Goal: Find specific page/section: Find specific page/section

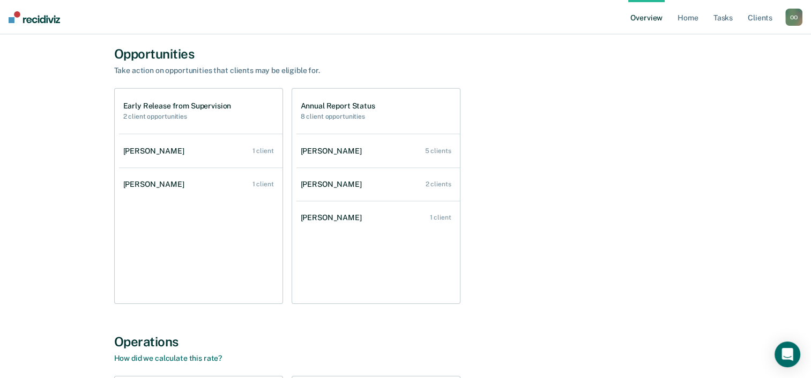
scroll to position [107, 0]
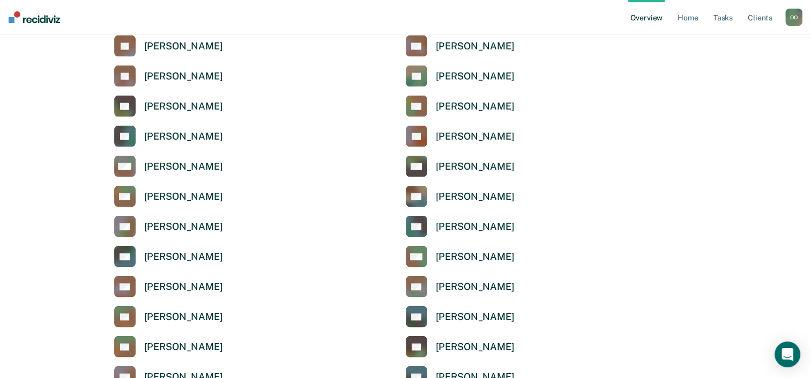
scroll to position [2306, 0]
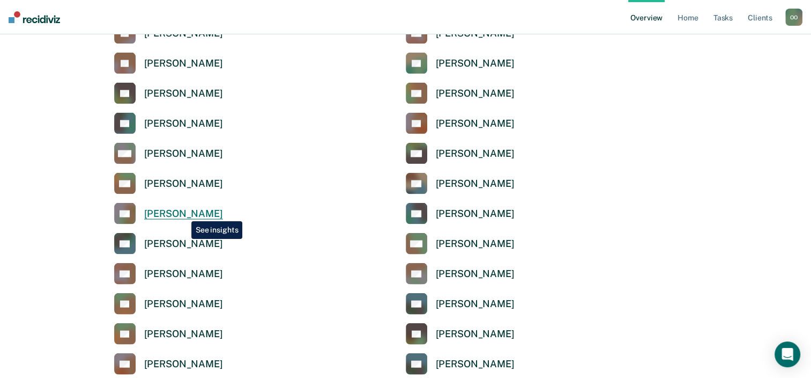
click at [183, 213] on div "[PERSON_NAME]" at bounding box center [183, 214] width 79 height 12
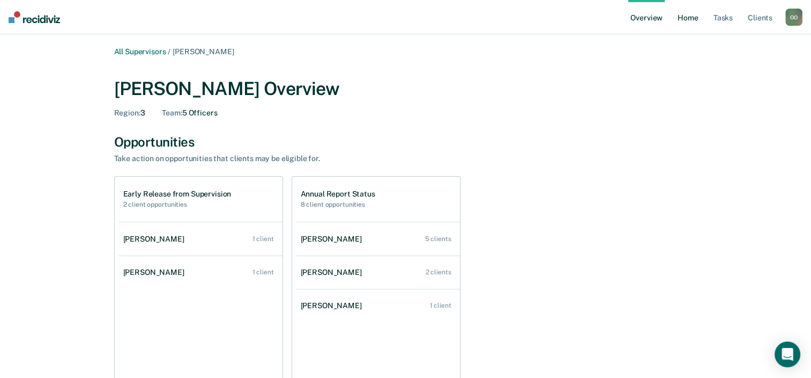
click at [688, 19] on link "Home" at bounding box center [688, 17] width 25 height 34
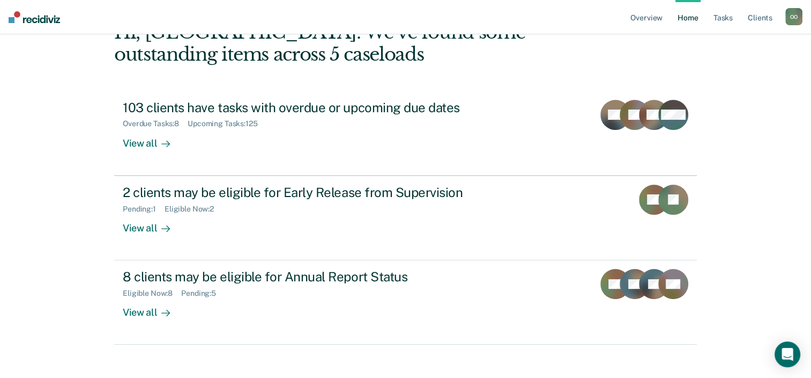
scroll to position [78, 0]
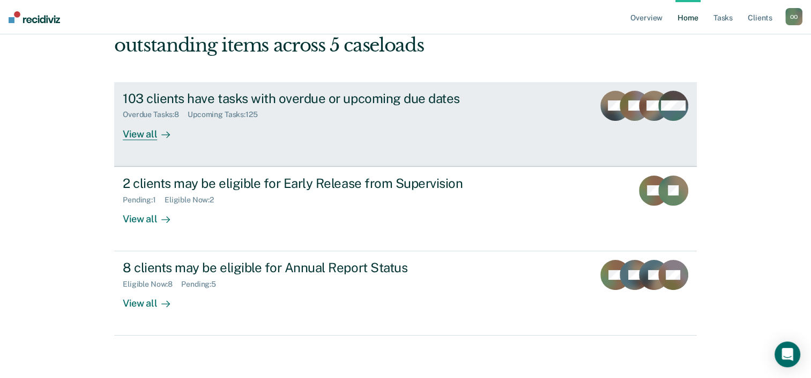
click at [142, 132] on div "View all" at bounding box center [153, 129] width 60 height 21
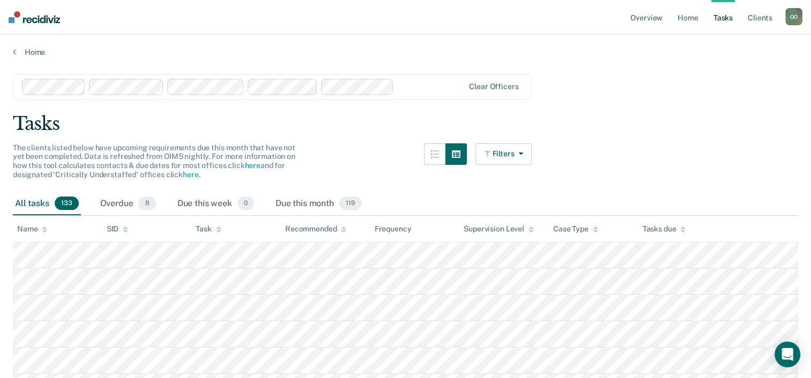
click at [506, 147] on button "Filters" at bounding box center [504, 153] width 57 height 21
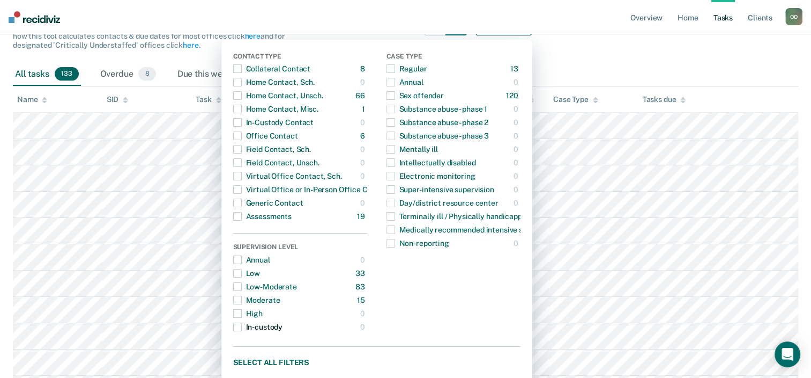
scroll to position [107, 0]
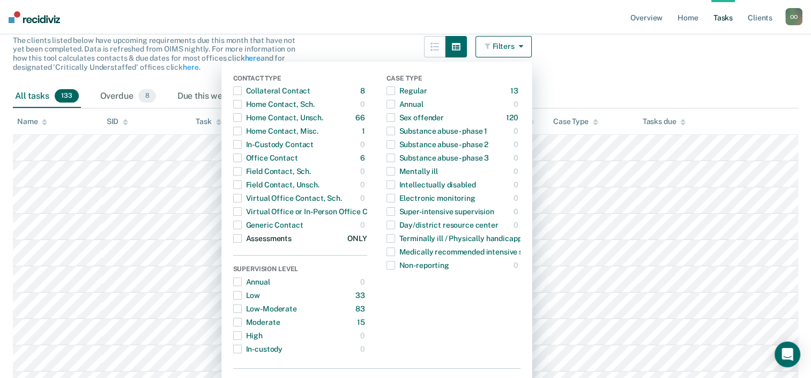
click at [241, 240] on span "button" at bounding box center [237, 238] width 9 height 9
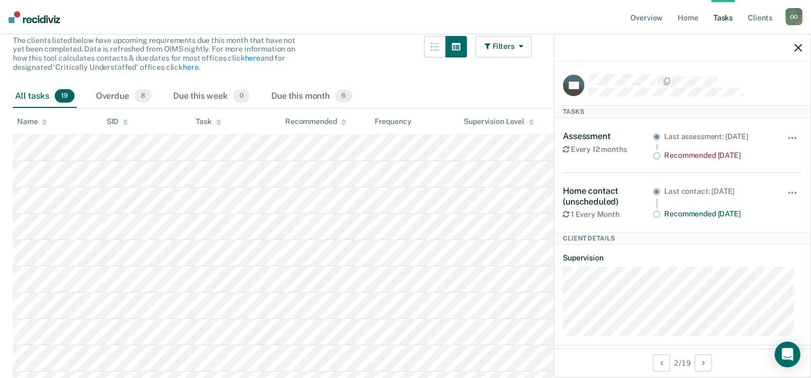
click at [499, 80] on div "Filters Contact Type Collateral Contact 8 ONLY Home Contact, Sch. 0 ONLY Home C…" at bounding box center [504, 60] width 57 height 49
click at [800, 47] on icon "button" at bounding box center [799, 48] width 8 height 8
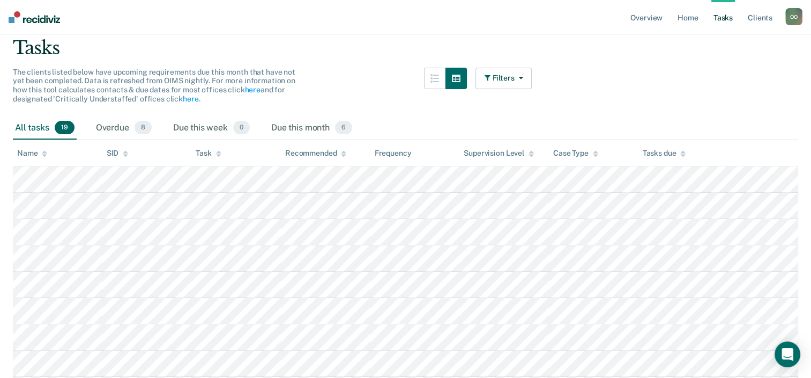
scroll to position [0, 0]
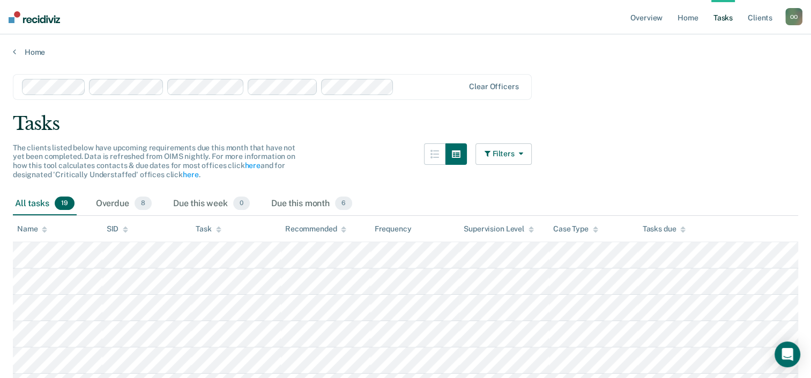
click at [523, 151] on icon "button" at bounding box center [518, 154] width 9 height 8
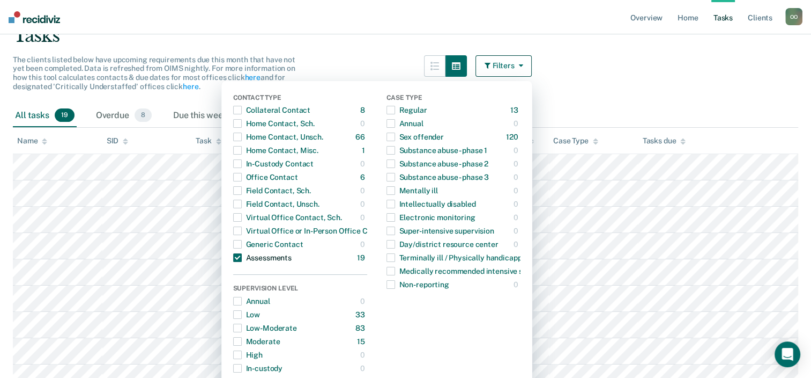
scroll to position [107, 0]
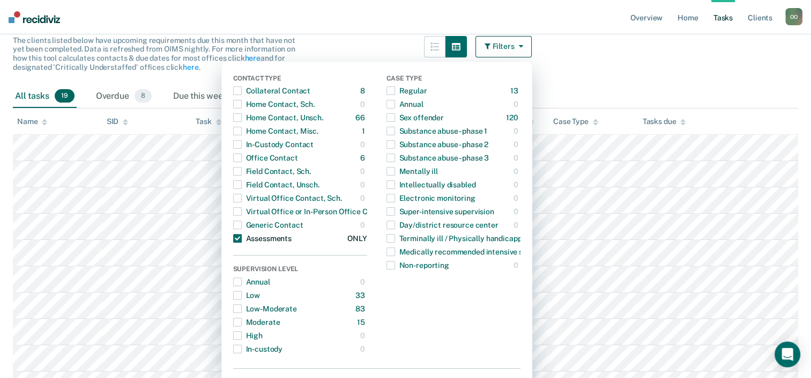
click at [239, 238] on span "button" at bounding box center [237, 238] width 9 height 9
click at [241, 116] on span "button" at bounding box center [237, 117] width 9 height 9
click at [242, 114] on span "button" at bounding box center [237, 117] width 9 height 9
click at [242, 159] on span "button" at bounding box center [237, 157] width 9 height 9
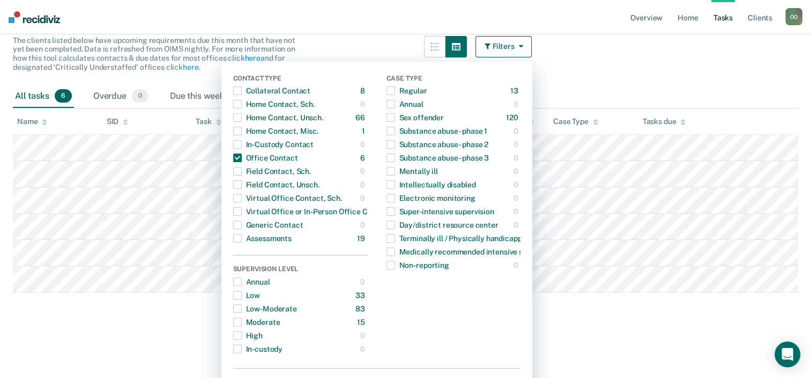
click at [753, 57] on main "Clear officers Tasks The clients listed below have upcoming requirements due th…" at bounding box center [405, 141] width 811 height 382
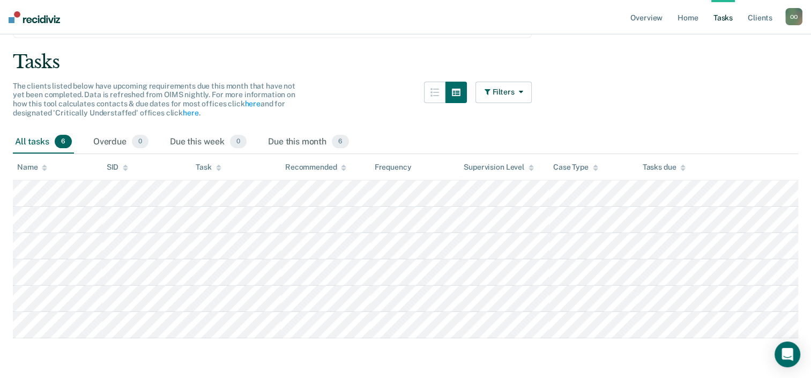
scroll to position [64, 0]
